Goal: Information Seeking & Learning: Learn about a topic

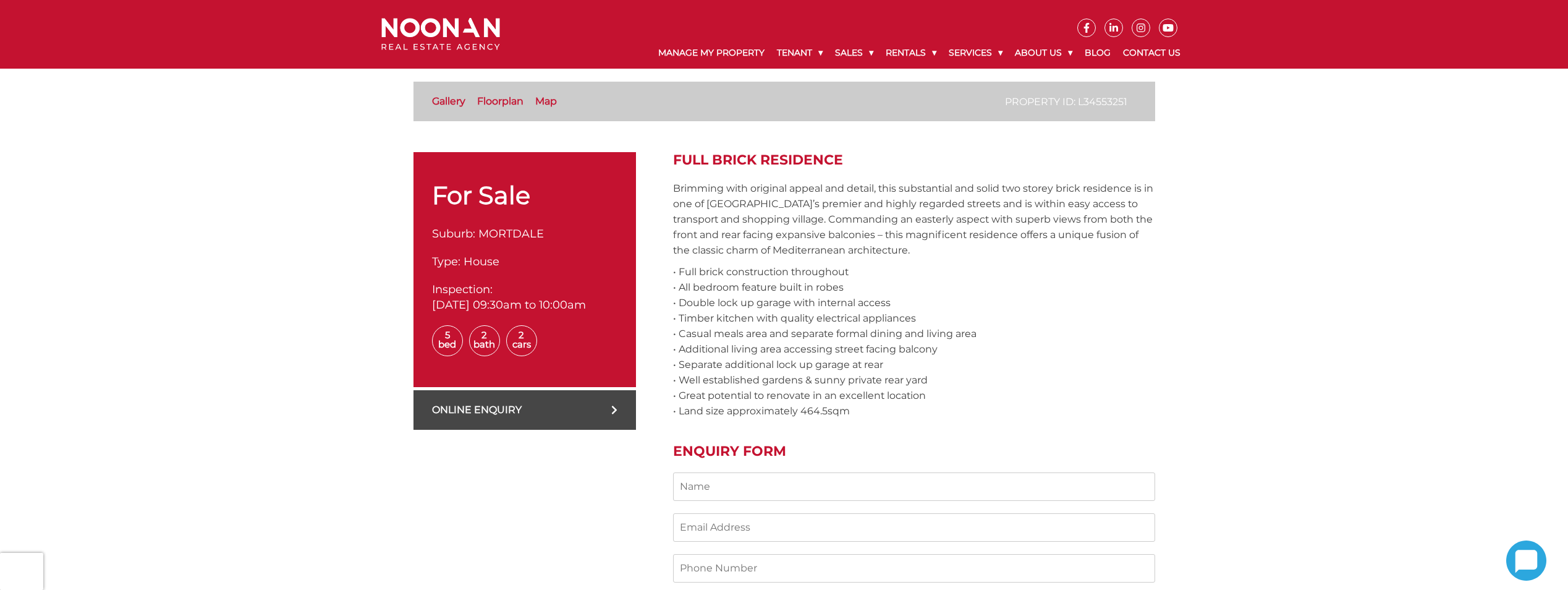
scroll to position [371, 0]
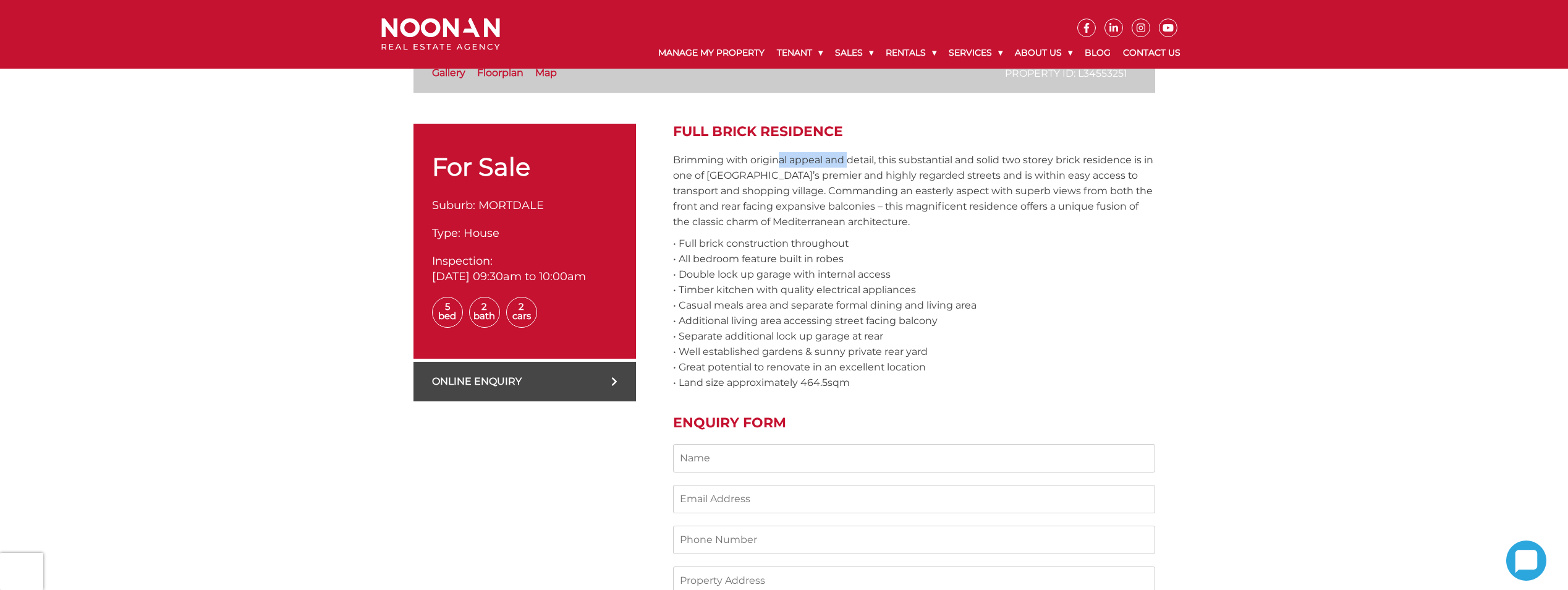
drag, startPoint x: 779, startPoint y: 158, endPoint x: 850, endPoint y: 158, distance: 71.0
click at [850, 158] on p "Brimming with original appeal and detail, this substantial and solid two storey…" at bounding box center [914, 190] width 482 height 77
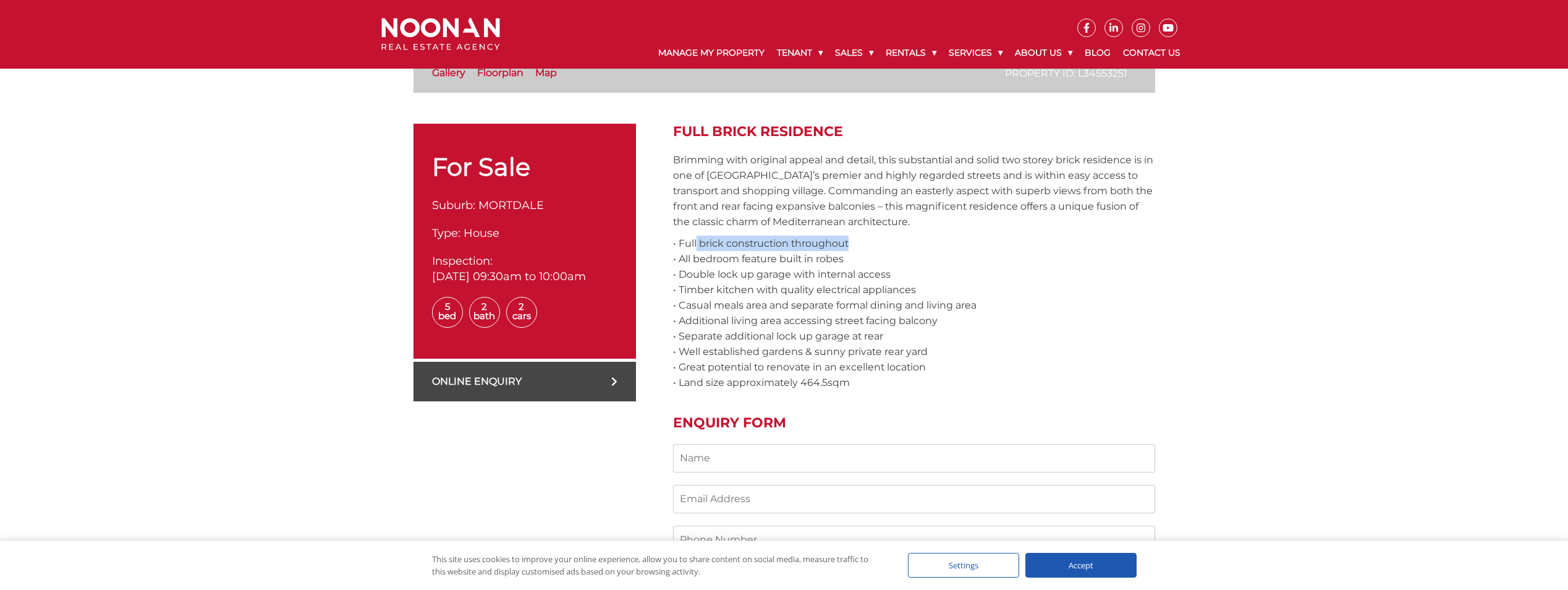
drag, startPoint x: 702, startPoint y: 240, endPoint x: 850, endPoint y: 244, distance: 148.1
click at [851, 244] on p "• Full brick construction throughout • All bedroom feature built in robes • Dou…" at bounding box center [914, 313] width 482 height 155
drag, startPoint x: 802, startPoint y: 257, endPoint x: 821, endPoint y: 257, distance: 19.0
click at [821, 257] on p "• Full brick construction throughout • All bedroom feature built in robes • Dou…" at bounding box center [914, 313] width 482 height 155
drag, startPoint x: 821, startPoint y: 257, endPoint x: 829, endPoint y: 273, distance: 17.9
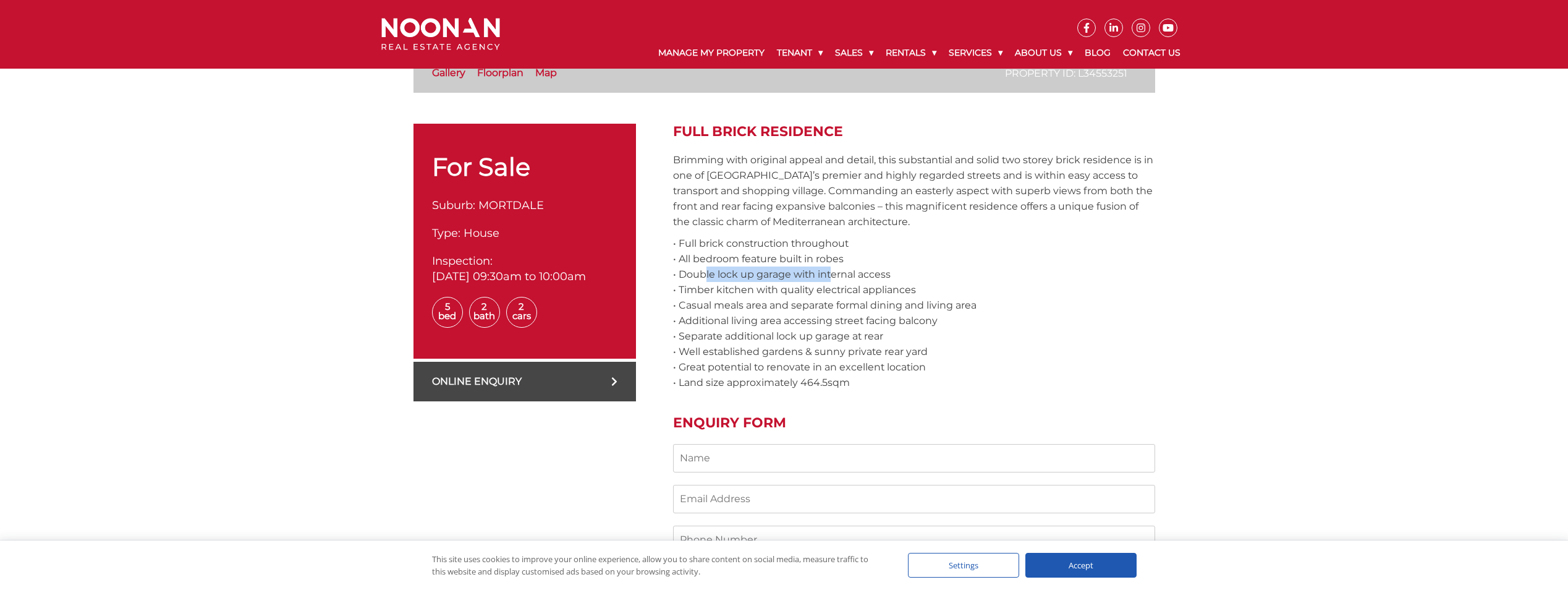
click at [829, 273] on p "• Full brick construction throughout • All bedroom feature built in robes • Dou…" at bounding box center [914, 313] width 482 height 155
drag, startPoint x: 829, startPoint y: 273, endPoint x: 852, endPoint y: 291, distance: 29.2
click at [852, 291] on p "• Full brick construction throughout • All bedroom feature built in robes • Dou…" at bounding box center [914, 313] width 482 height 155
drag, startPoint x: 852, startPoint y: 291, endPoint x: 887, endPoint y: 297, distance: 35.5
click at [887, 297] on p "• Full brick construction throughout • All bedroom feature built in robes • Dou…" at bounding box center [914, 313] width 482 height 155
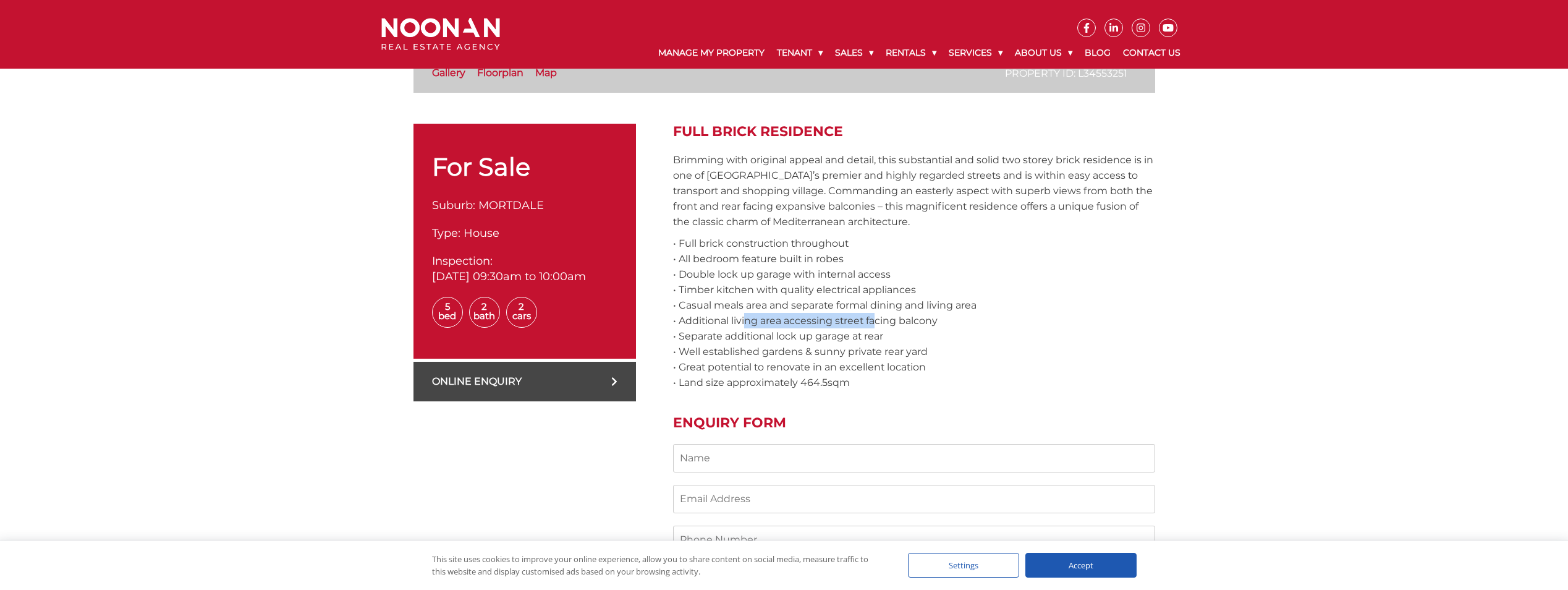
drag, startPoint x: 768, startPoint y: 321, endPoint x: 872, endPoint y: 325, distance: 104.1
click at [872, 325] on p "• Full brick construction throughout • All bedroom feature built in robes • Dou…" at bounding box center [914, 313] width 482 height 155
drag, startPoint x: 746, startPoint y: 338, endPoint x: 822, endPoint y: 343, distance: 76.2
click at [822, 343] on p "• Full brick construction throughout • All bedroom feature built in robes • Dou…" at bounding box center [914, 313] width 482 height 155
drag, startPoint x: 822, startPoint y: 343, endPoint x: 861, endPoint y: 365, distance: 44.8
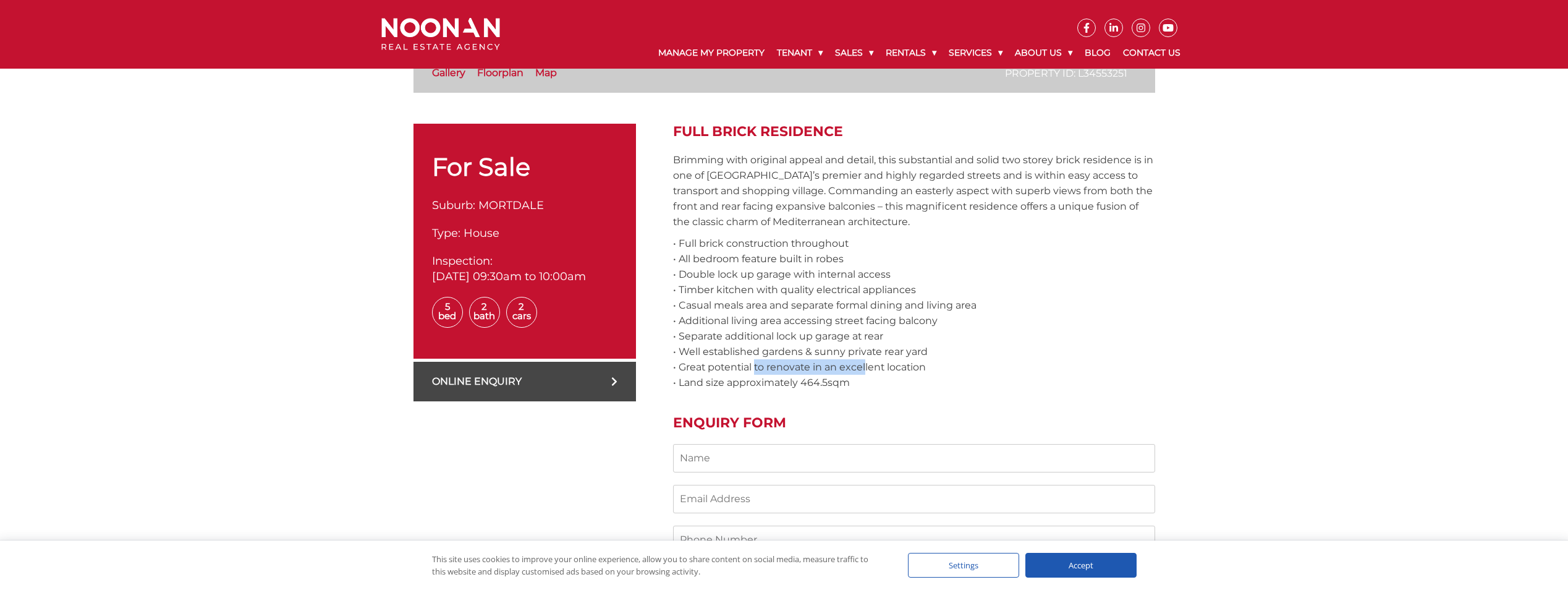
click at [861, 365] on p "• Full brick construction throughout • All bedroom feature built in robes • Dou…" at bounding box center [914, 313] width 482 height 155
drag, startPoint x: 861, startPoint y: 365, endPoint x: 870, endPoint y: 388, distance: 24.7
click at [870, 388] on p "• Full brick construction throughout • All bedroom feature built in robes • Dou…" at bounding box center [914, 313] width 482 height 155
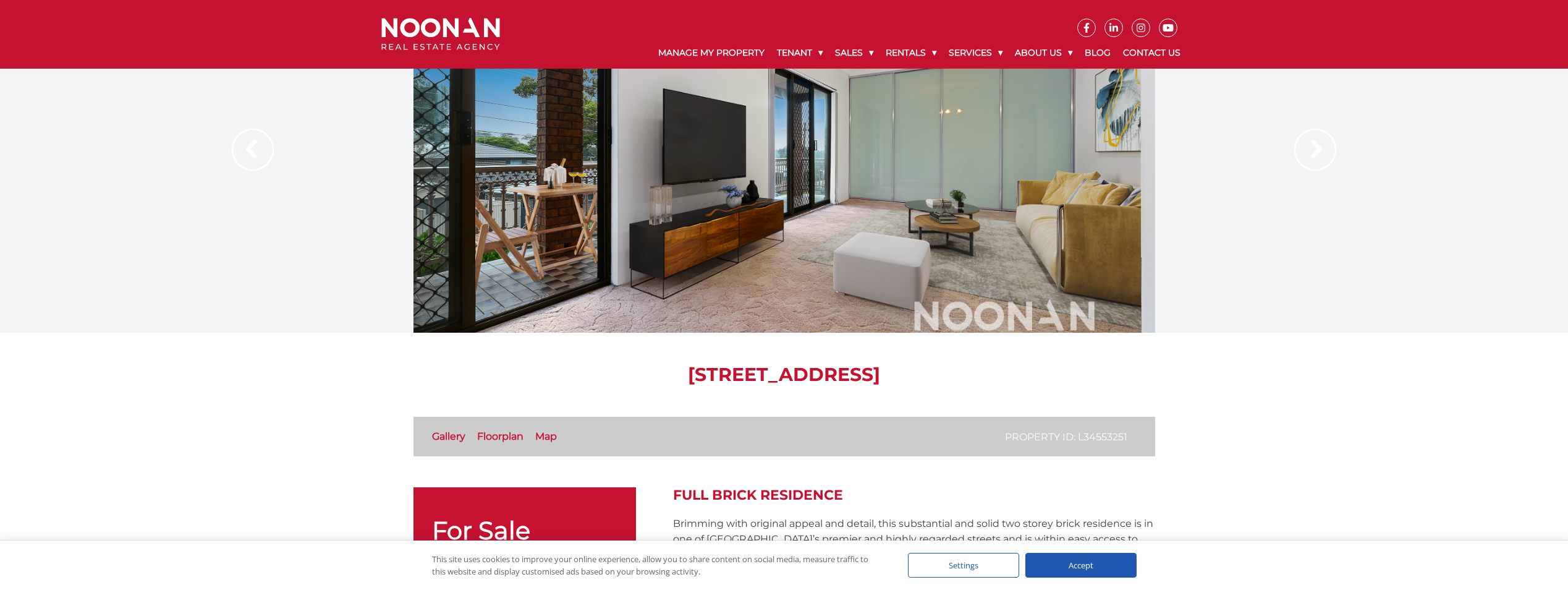
scroll to position [0, 0]
